Goal: Task Accomplishment & Management: Manage account settings

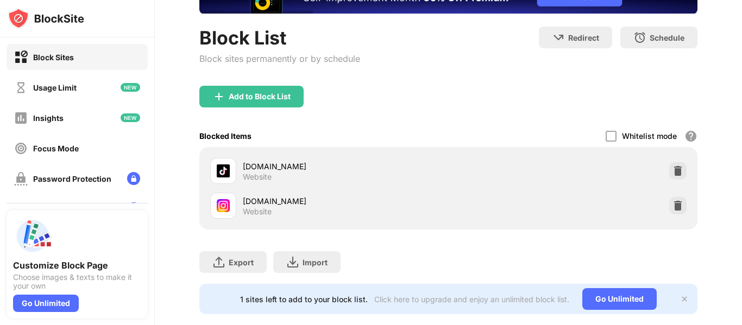
scroll to position [87, 0]
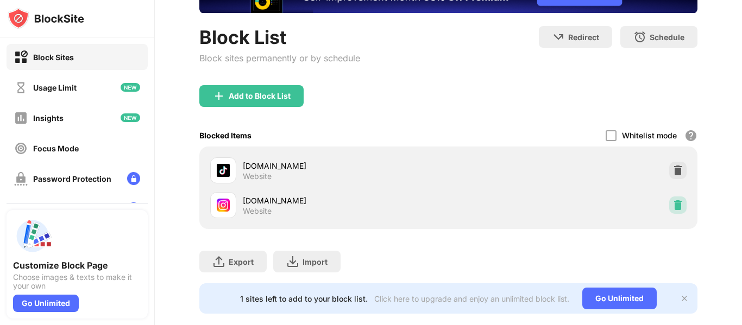
click at [673, 206] on img at bounding box center [678, 205] width 11 height 11
